Goal: Task Accomplishment & Management: Manage account settings

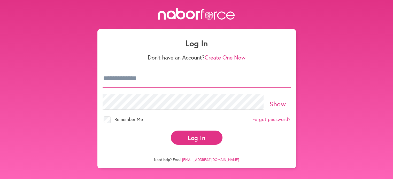
type input "**********"
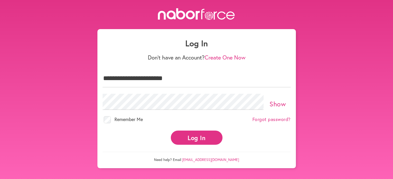
click at [200, 133] on button "Log In" at bounding box center [197, 138] width 52 height 14
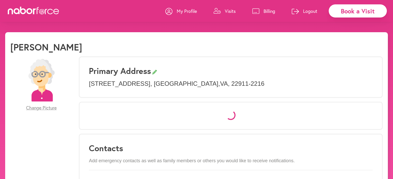
select select "*"
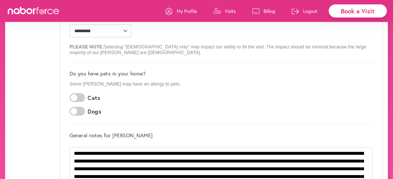
scroll to position [116, 0]
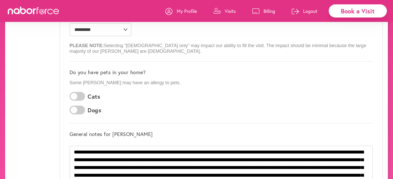
click at [82, 111] on span at bounding box center [76, 110] width 15 height 9
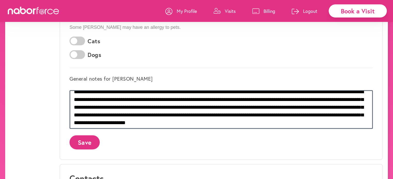
scroll to position [0, 0]
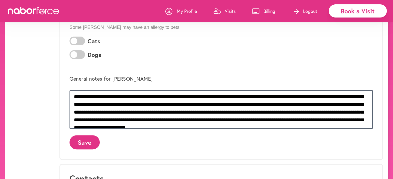
drag, startPoint x: 224, startPoint y: 124, endPoint x: 68, endPoint y: 87, distance: 159.7
click at [68, 87] on div "**********" at bounding box center [220, 45] width 323 height 229
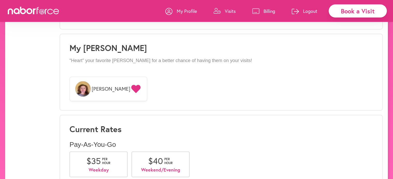
scroll to position [427, 0]
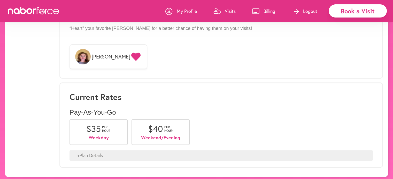
click at [68, 87] on div "Current Rates Pay-As-You-Go $ 35 per hour Weekday $ 40 per hour Weekend/Evening…" at bounding box center [220, 125] width 323 height 85
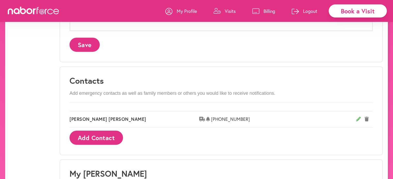
scroll to position [265, 0]
